Goal: Information Seeking & Learning: Learn about a topic

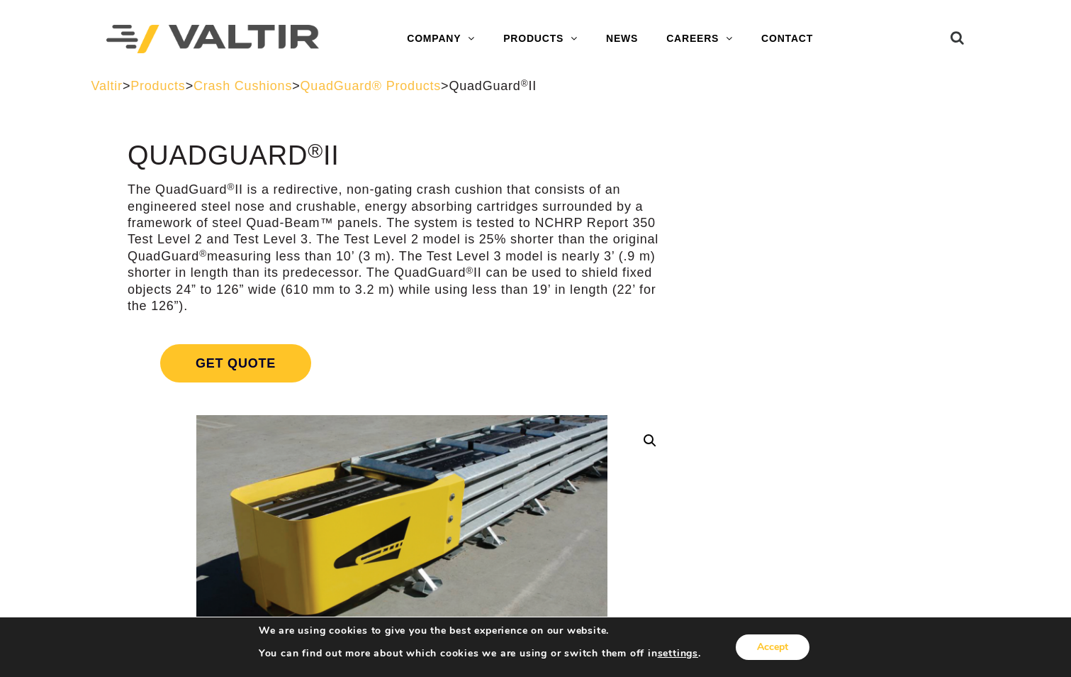
click at [750, 650] on button "Accept" at bounding box center [773, 647] width 74 height 26
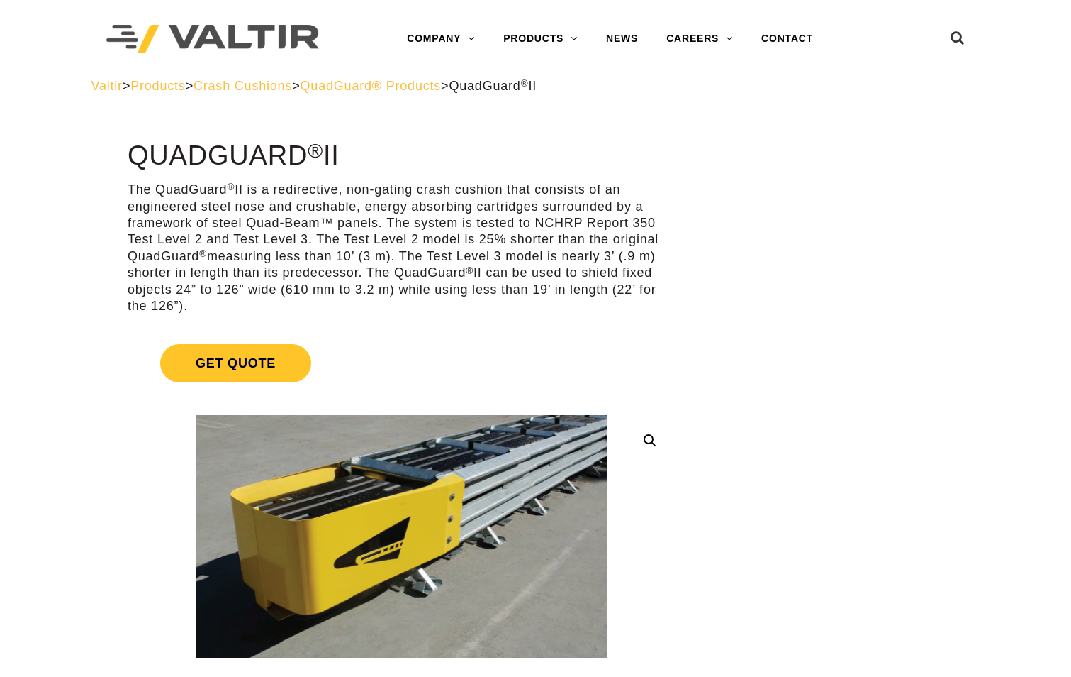
click at [442, 82] on span "QuadGuard® Products" at bounding box center [371, 86] width 141 height 14
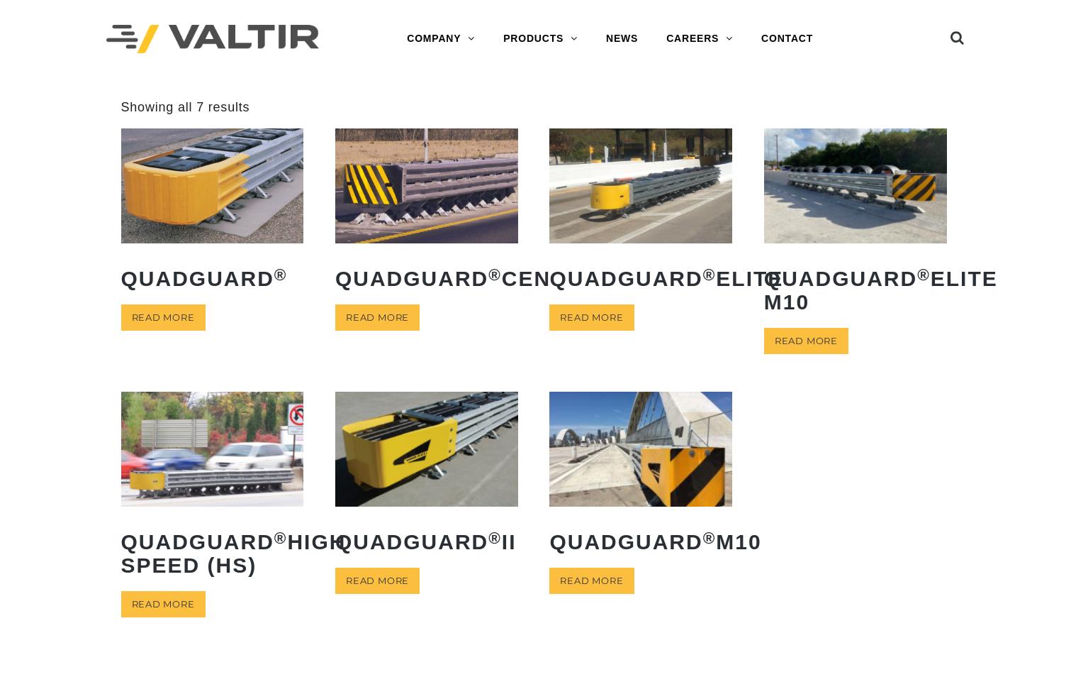
click at [228, 196] on img at bounding box center [212, 185] width 183 height 114
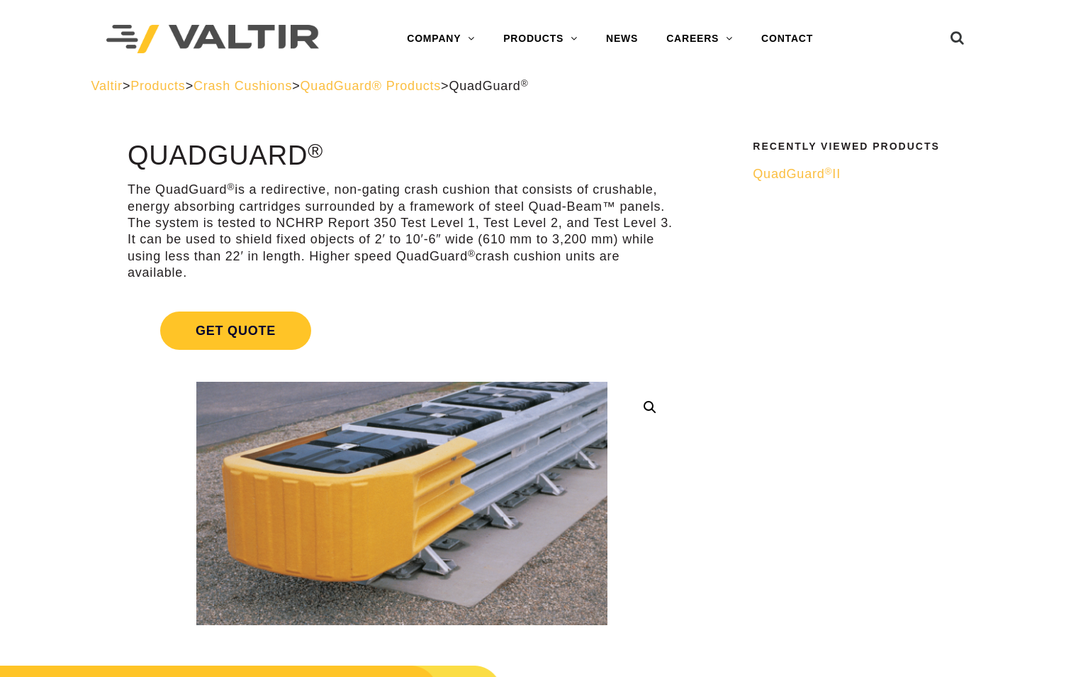
drag, startPoint x: 642, startPoint y: 286, endPoint x: 625, endPoint y: 102, distance: 185.2
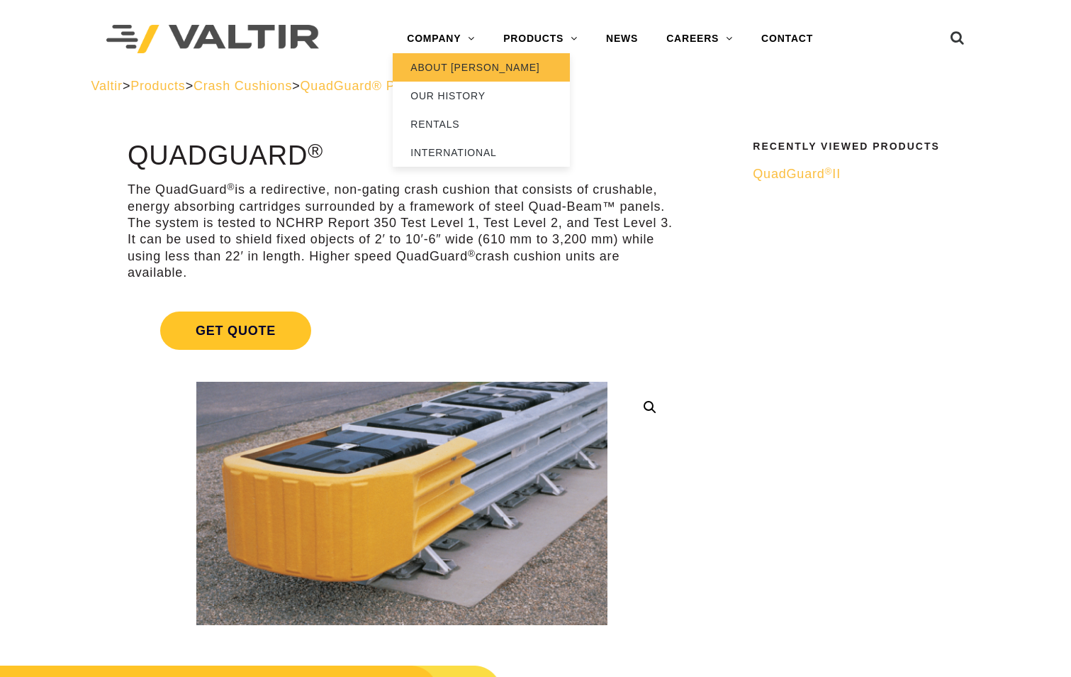
click at [453, 64] on link "ABOUT [PERSON_NAME]" at bounding box center [481, 67] width 177 height 28
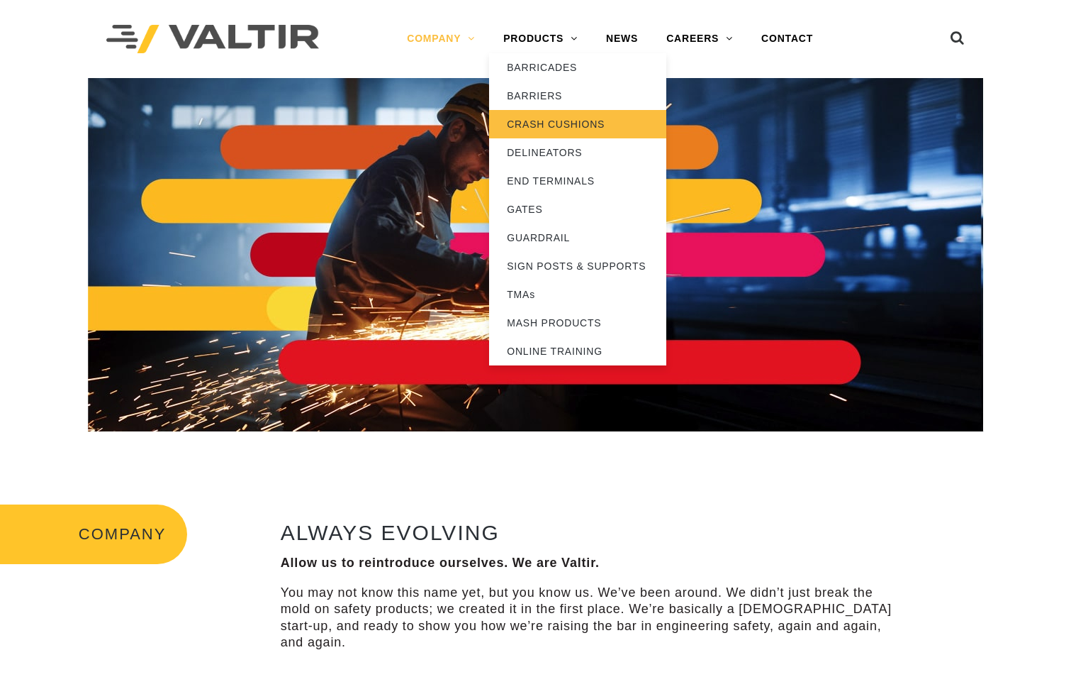
click at [547, 119] on link "CRASH CUSHIONS" at bounding box center [577, 124] width 177 height 28
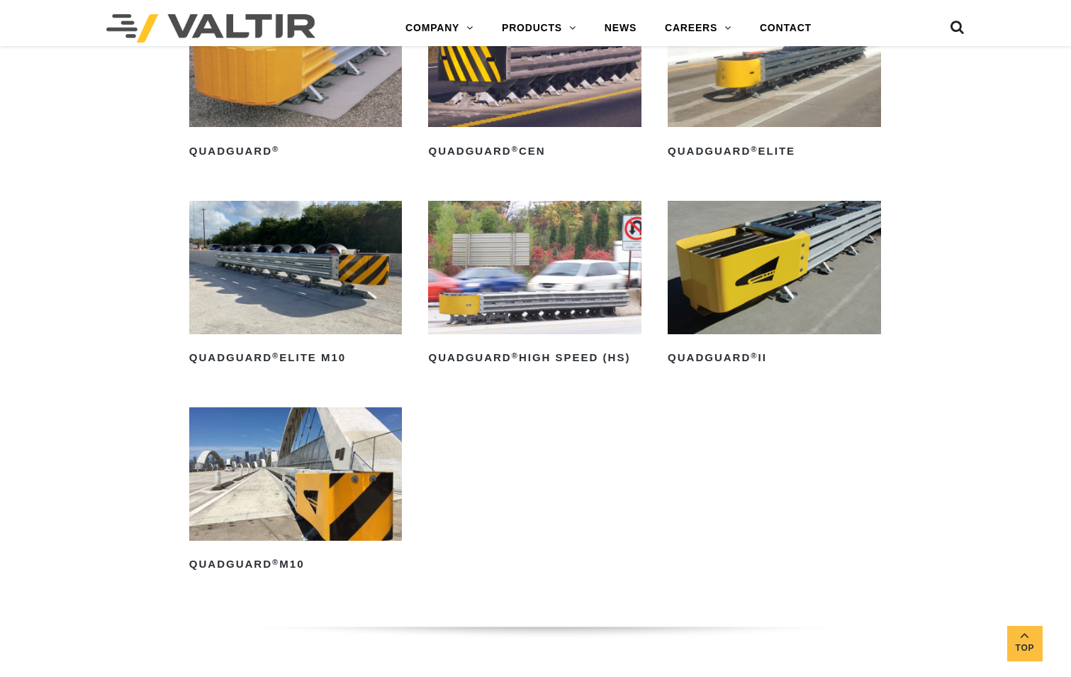
scroll to position [993, 0]
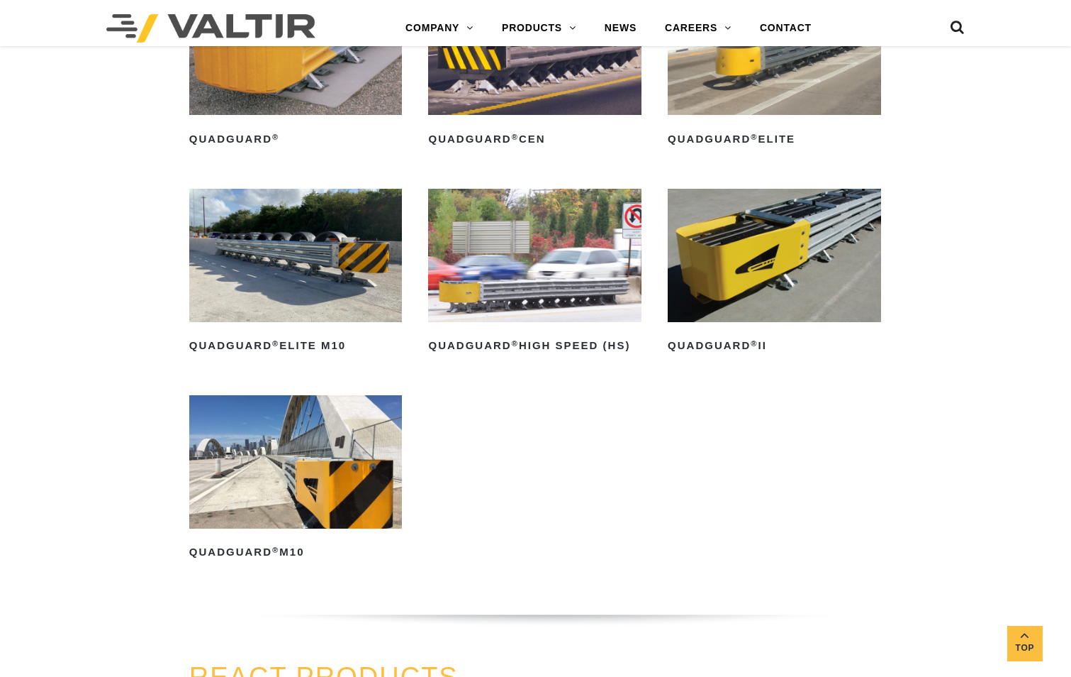
click at [823, 265] on img at bounding box center [774, 255] width 213 height 133
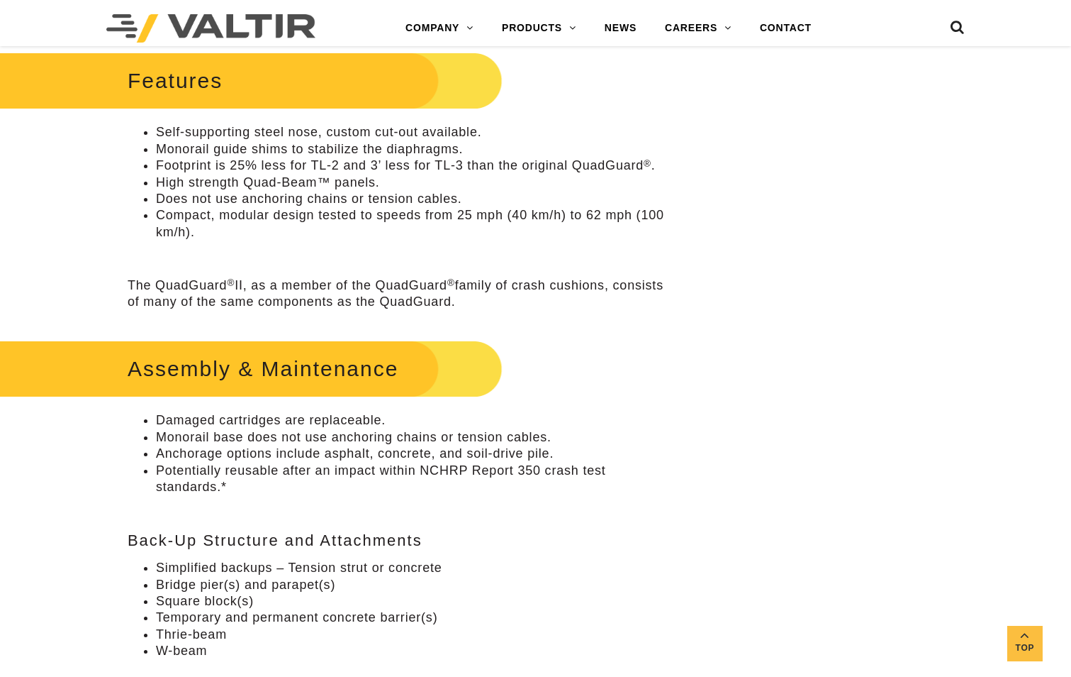
scroll to position [851, 0]
